Goal: Information Seeking & Learning: Learn about a topic

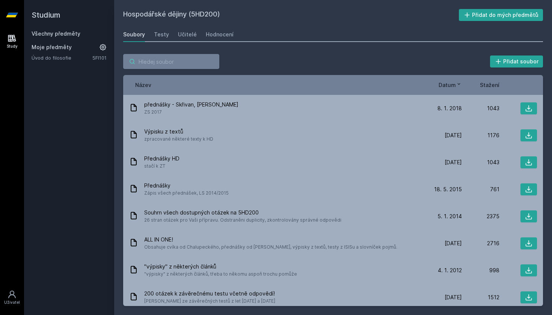
click at [149, 66] on input "search" at bounding box center [171, 61] width 96 height 15
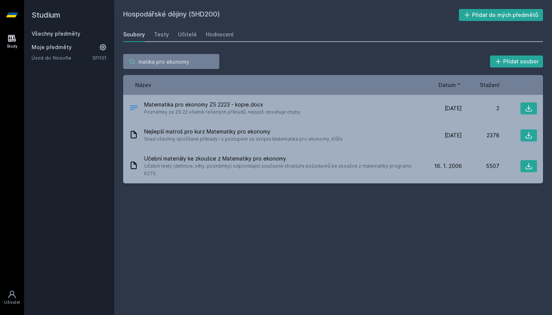
type input "matika pro ekonomy"
click at [15, 38] on icon at bounding box center [12, 38] width 8 height 7
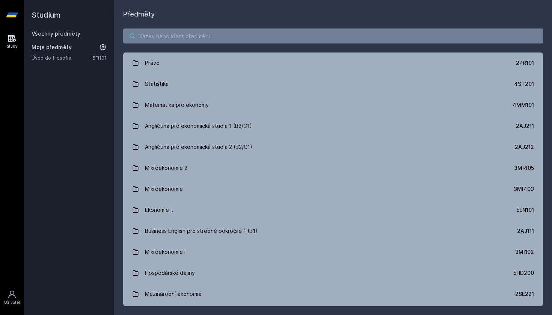
click at [150, 35] on input "search" at bounding box center [333, 36] width 420 height 15
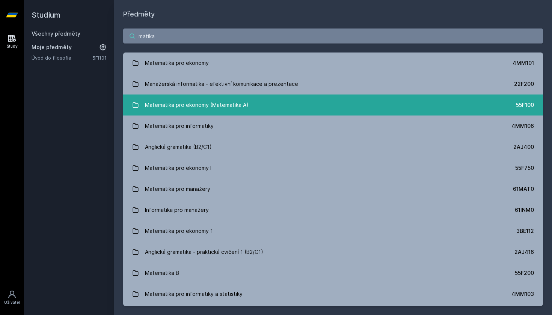
type input "matika"
click at [264, 101] on link "Matematika pro ekonomy (Matematika A) 55F100" at bounding box center [333, 105] width 420 height 21
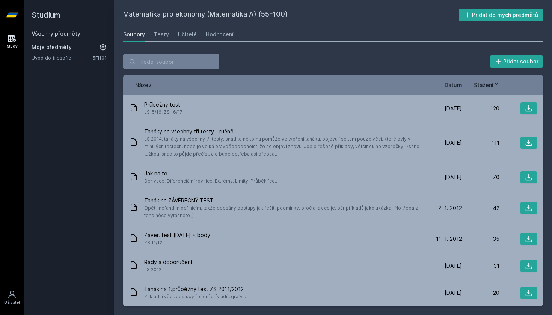
click at [485, 86] on span "Stažení" at bounding box center [484, 85] width 20 height 8
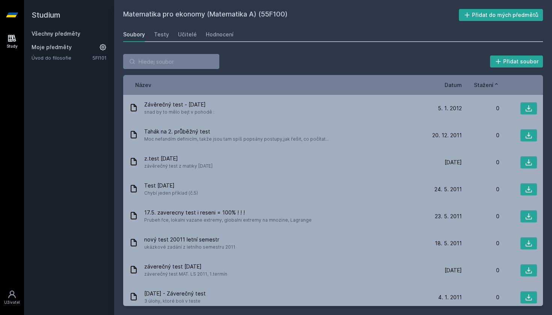
click at [486, 89] on span "Stažení" at bounding box center [484, 85] width 20 height 8
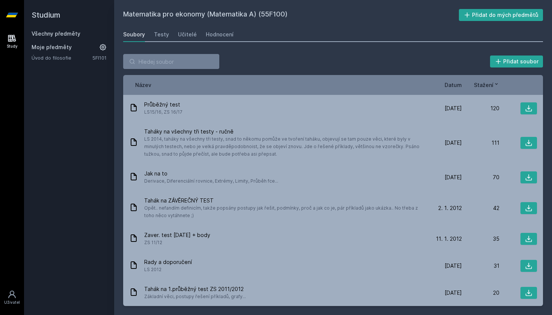
click at [457, 83] on span "Datum" at bounding box center [452, 85] width 17 height 8
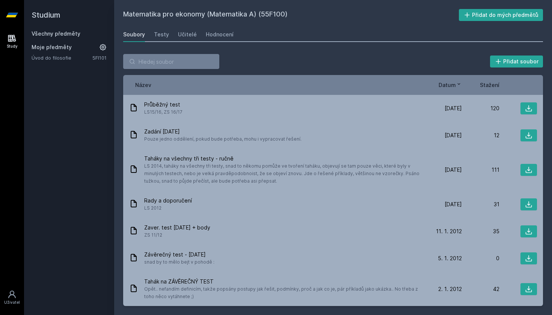
click at [448, 88] on span "Datum" at bounding box center [446, 85] width 17 height 8
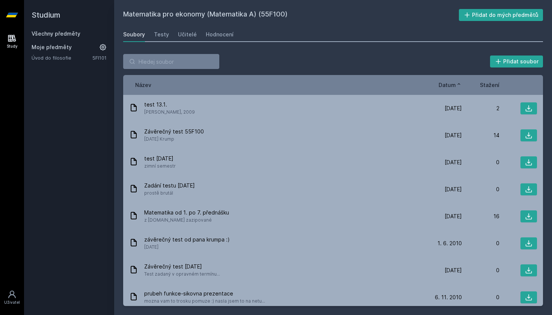
click at [448, 88] on span "Datum" at bounding box center [446, 85] width 17 height 8
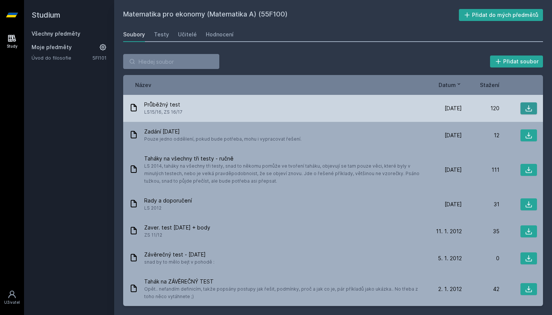
click at [525, 110] on icon at bounding box center [529, 109] width 8 height 8
